Goal: Navigation & Orientation: Find specific page/section

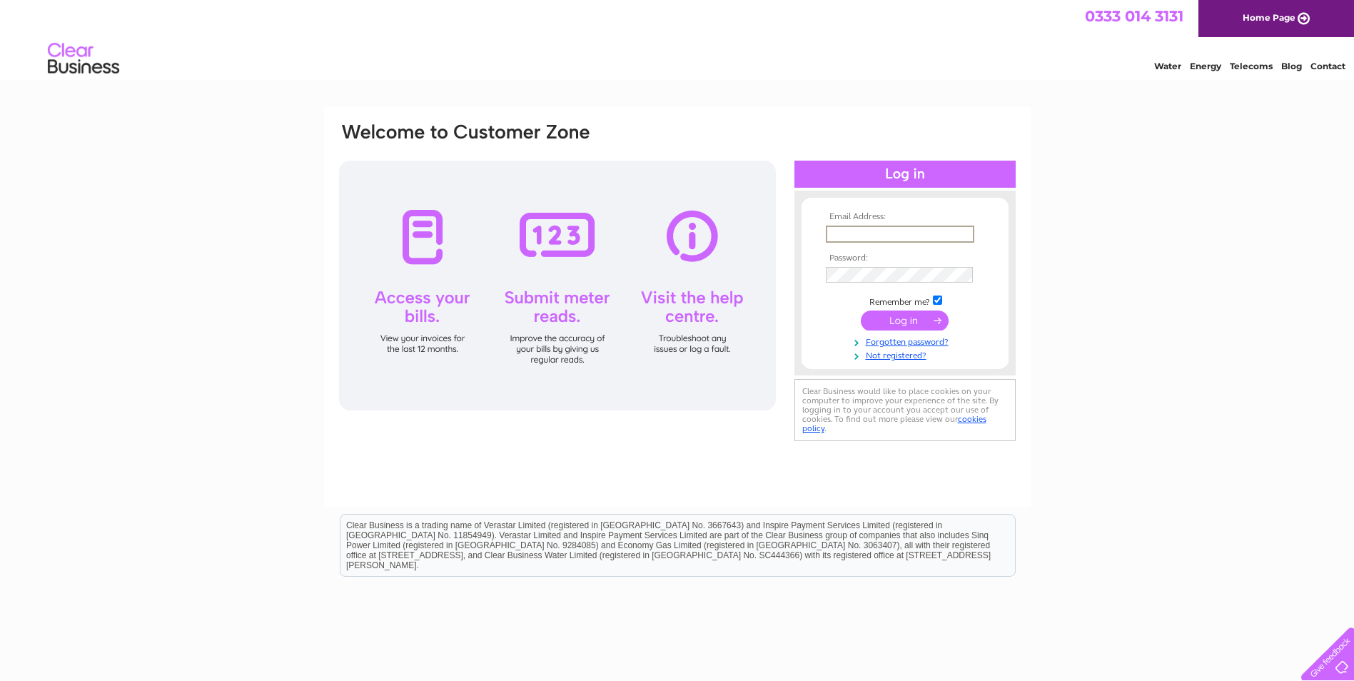
click at [868, 234] on input "text" at bounding box center [900, 234] width 148 height 17
type input "max.stewart@g-s.co.uk"
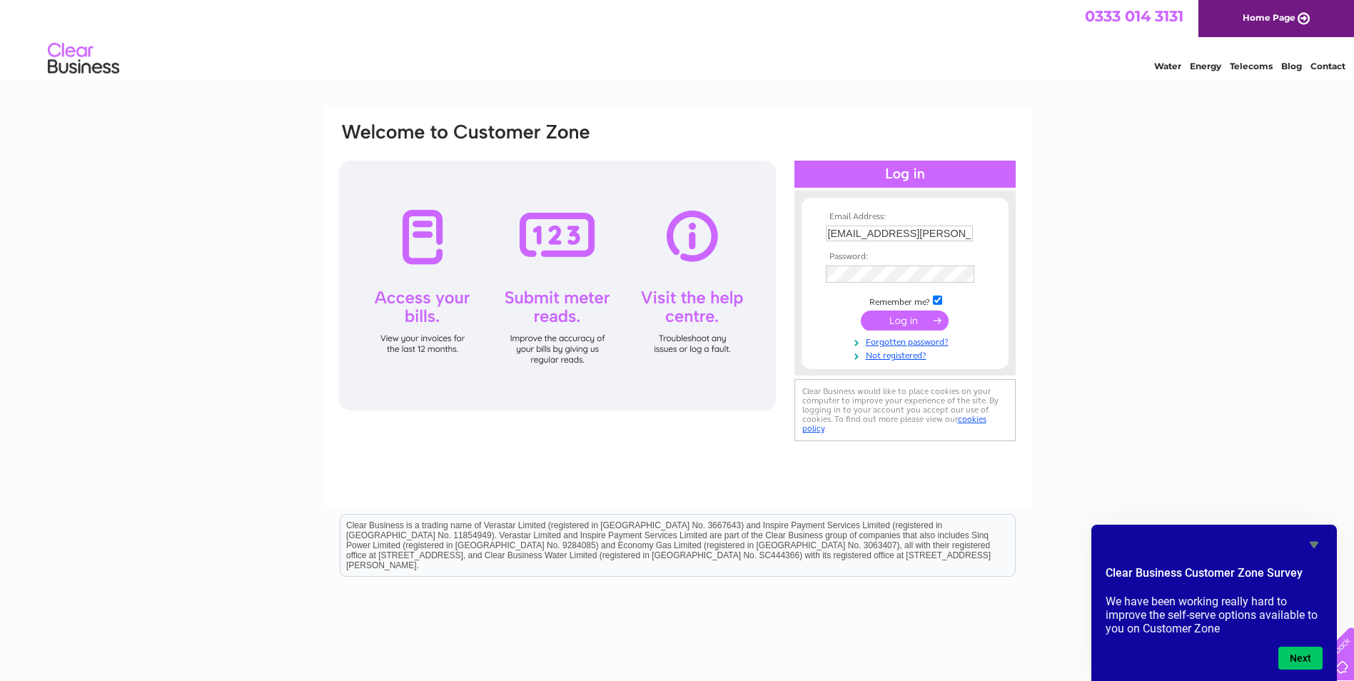
click at [917, 316] on input "submit" at bounding box center [905, 321] width 88 height 20
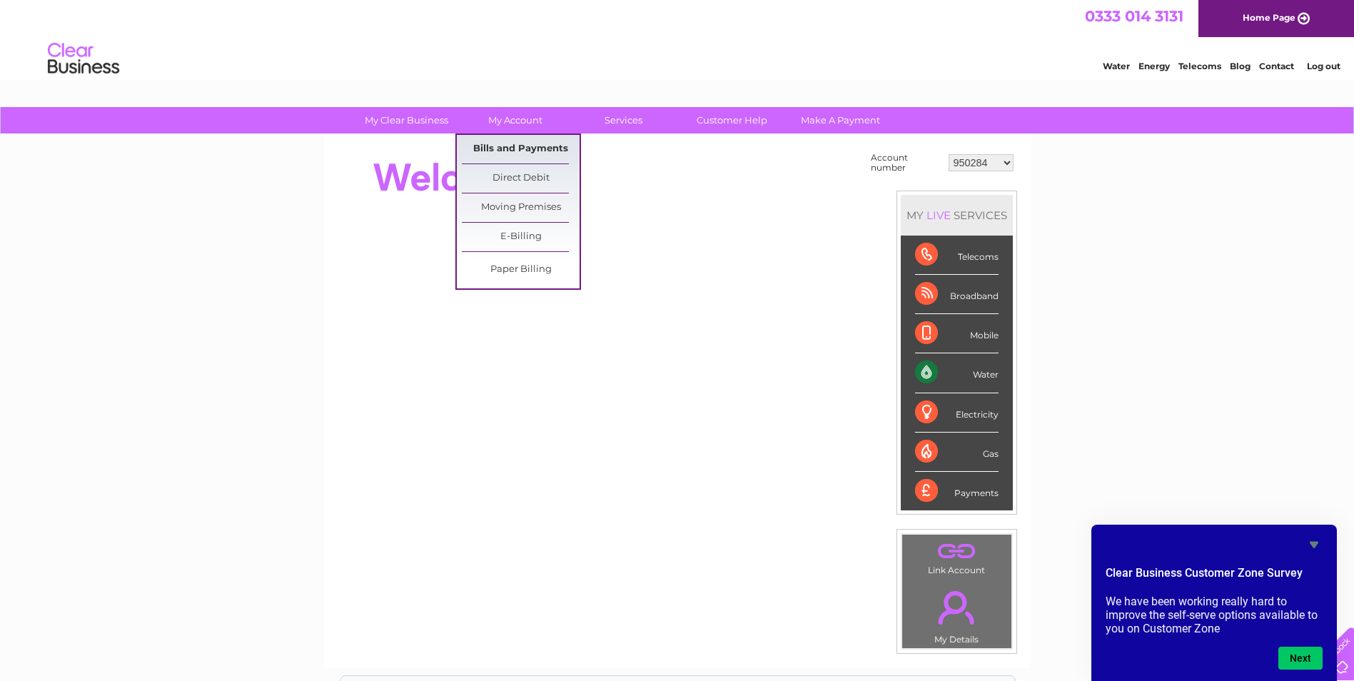
click at [508, 143] on link "Bills and Payments" at bounding box center [521, 149] width 118 height 29
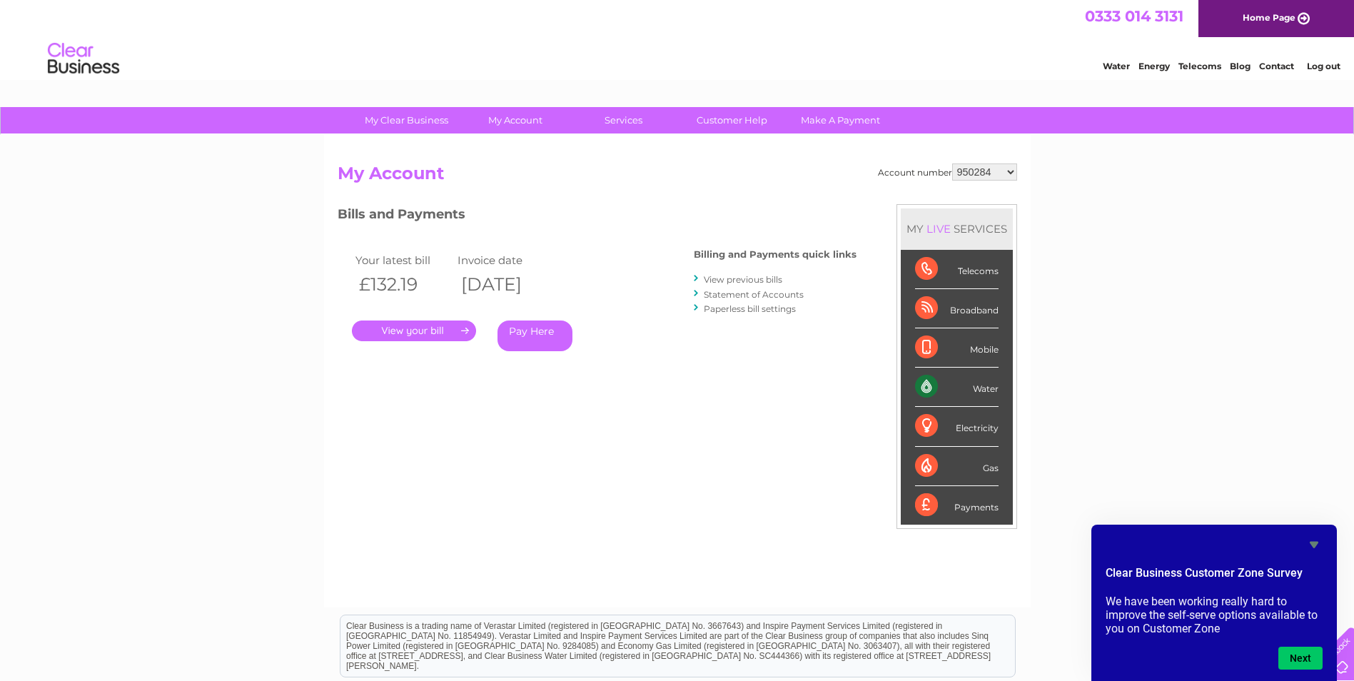
click at [641, 294] on div "Your latest bill Invoice date £132.19 [DATE] . Pay Here" at bounding box center [495, 304] width 314 height 136
click at [979, 170] on select "950284 971923 30283264" at bounding box center [984, 171] width 65 height 17
click at [952, 163] on select "950284 971923 30283264" at bounding box center [984, 171] width 65 height 17
drag, startPoint x: 979, startPoint y: 166, endPoint x: 979, endPoint y: 181, distance: 14.3
click at [979, 166] on select "950284 971923 30283264" at bounding box center [984, 171] width 65 height 17
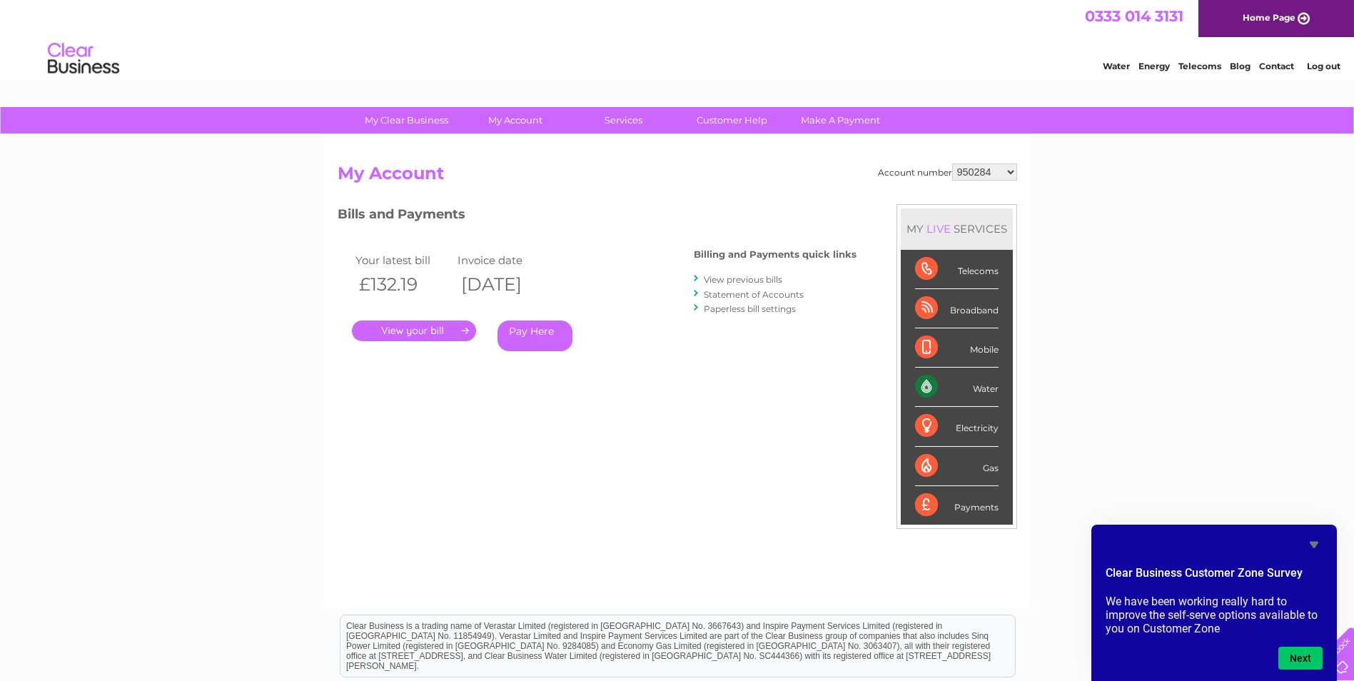
select select "971923"
click at [952, 163] on select "950284 971923 30283264" at bounding box center [984, 171] width 65 height 17
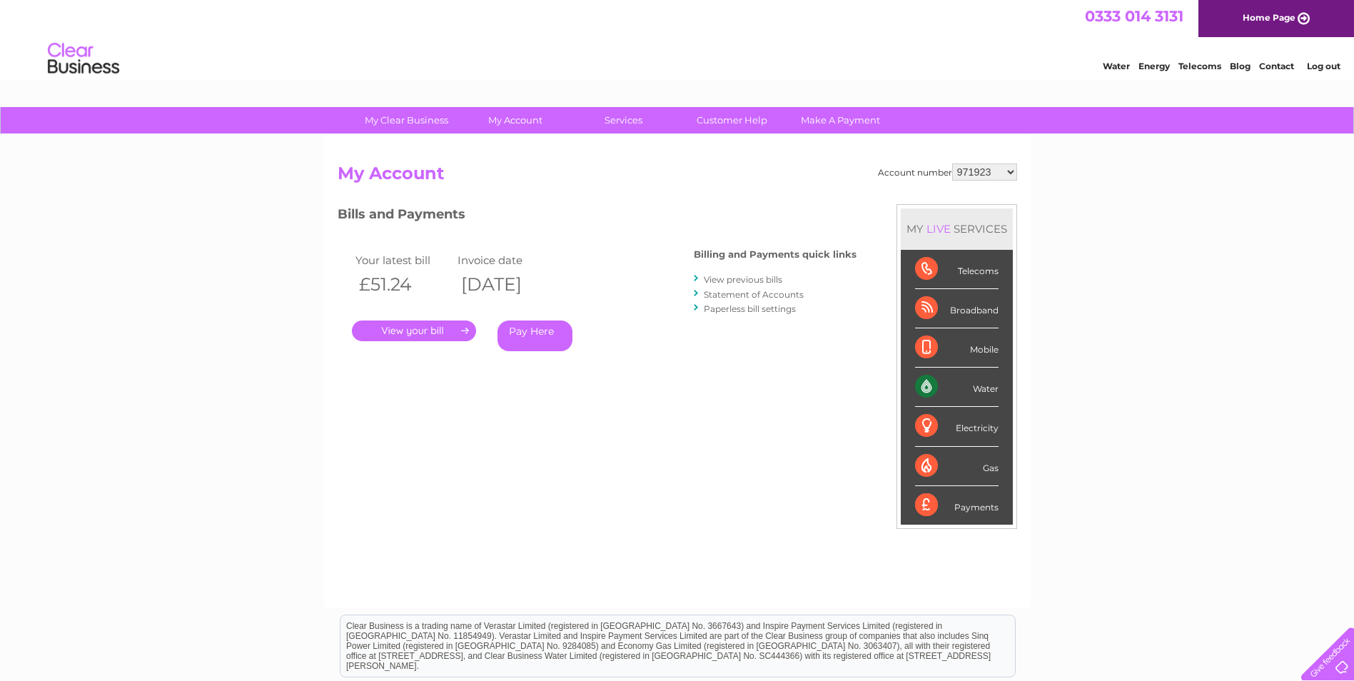
click at [1011, 166] on select "950284 971923 30283264" at bounding box center [984, 171] width 65 height 17
select select "30283264"
click at [952, 163] on select "950284 971923 30283264" at bounding box center [984, 171] width 65 height 17
